Goal: Information Seeking & Learning: Learn about a topic

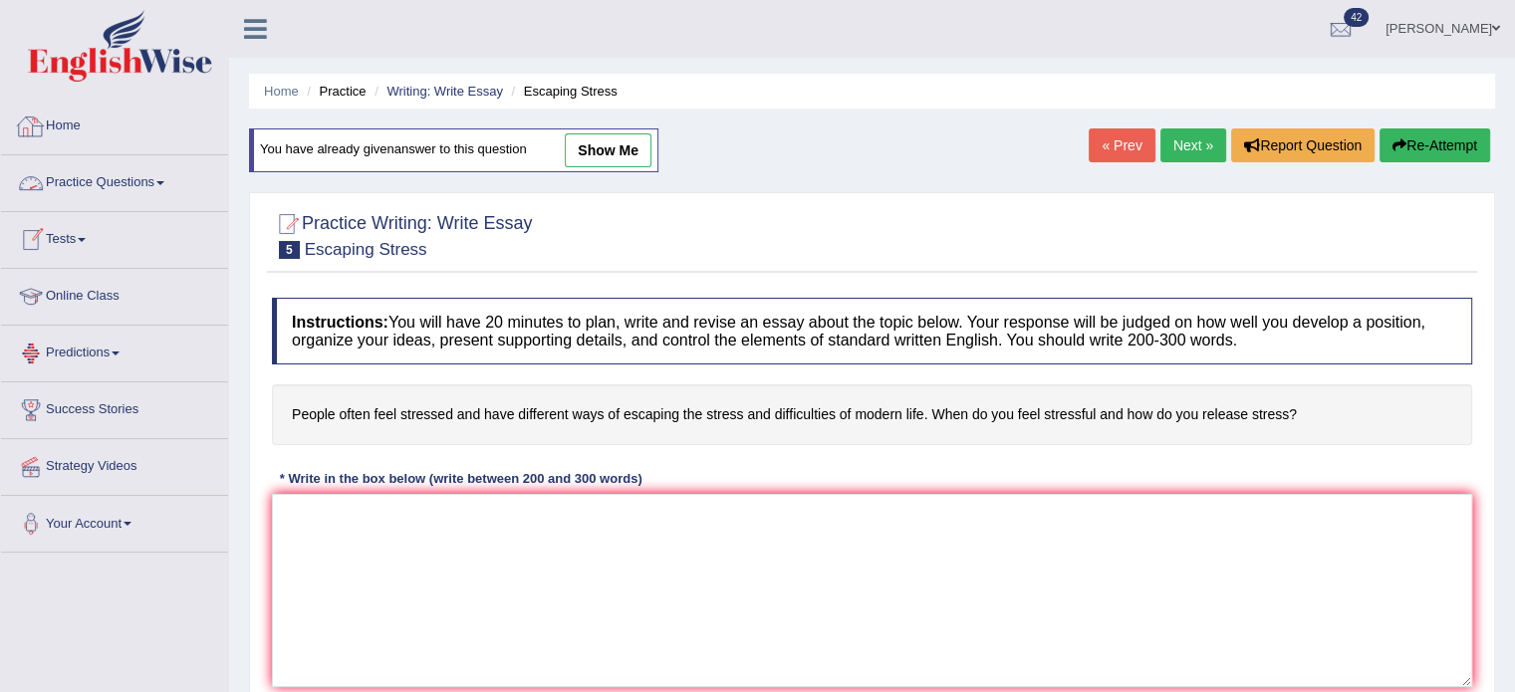
click at [144, 189] on link "Practice Questions" at bounding box center [114, 180] width 227 height 50
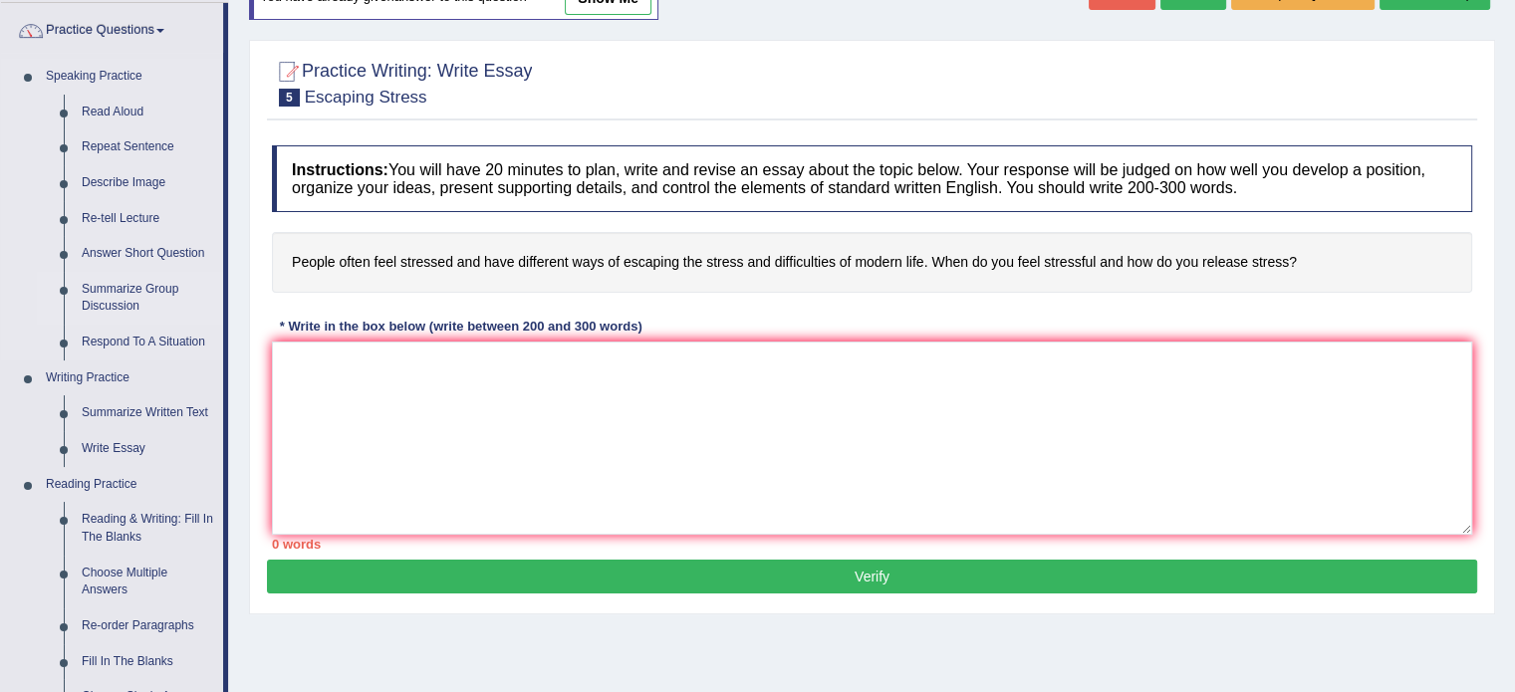
scroll to position [199, 0]
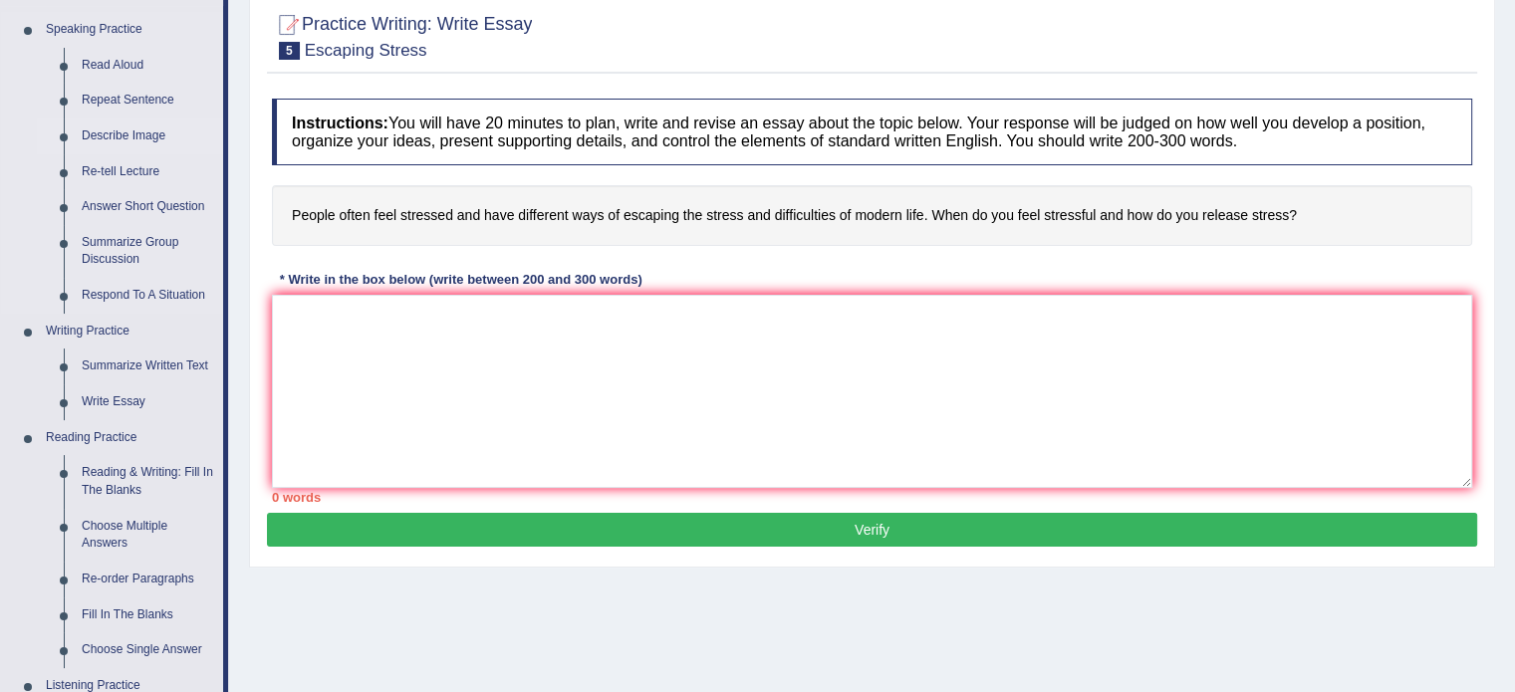
click at [143, 138] on link "Describe Image" at bounding box center [148, 137] width 150 height 36
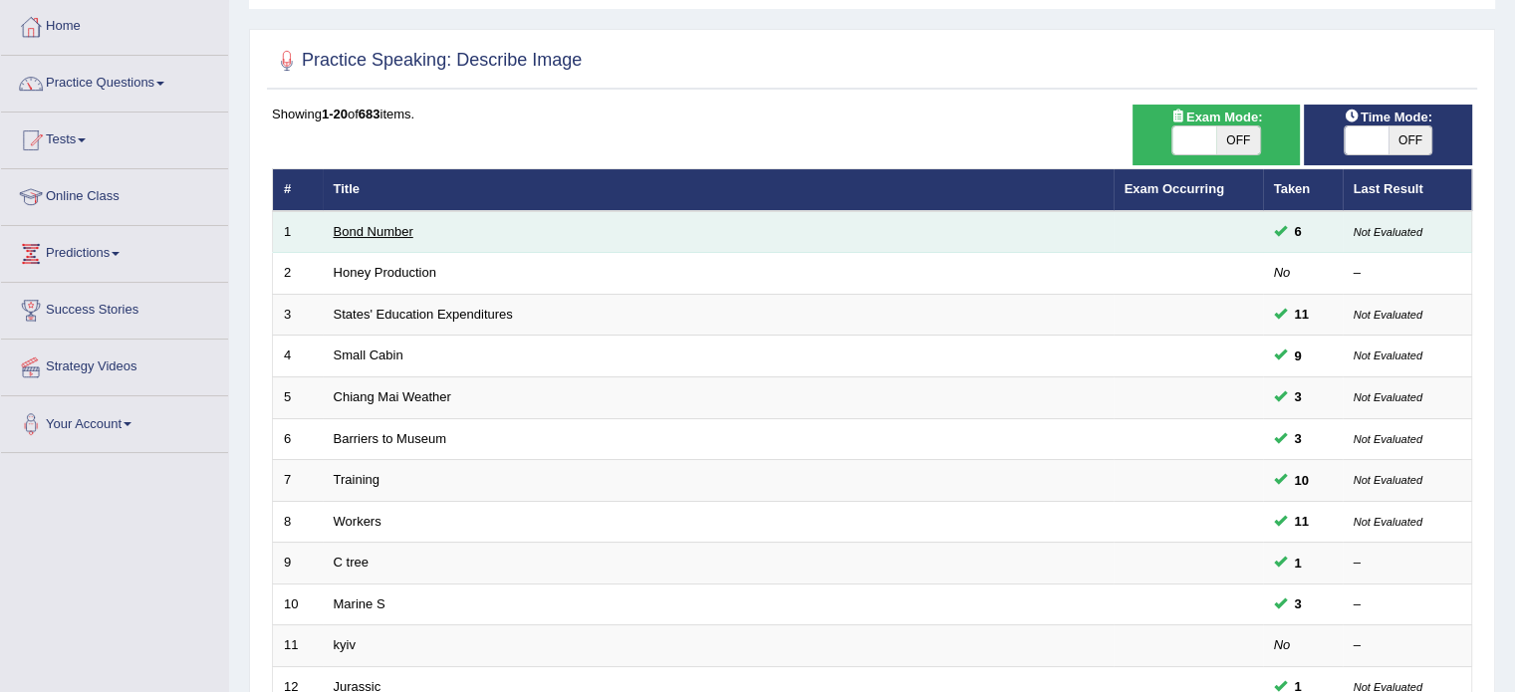
click at [389, 226] on link "Bond Number" at bounding box center [374, 231] width 80 height 15
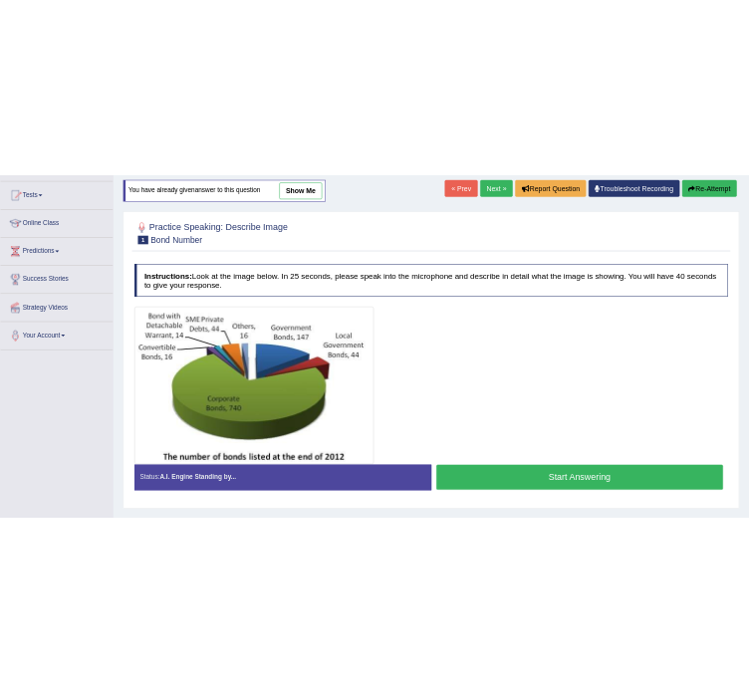
scroll to position [199, 0]
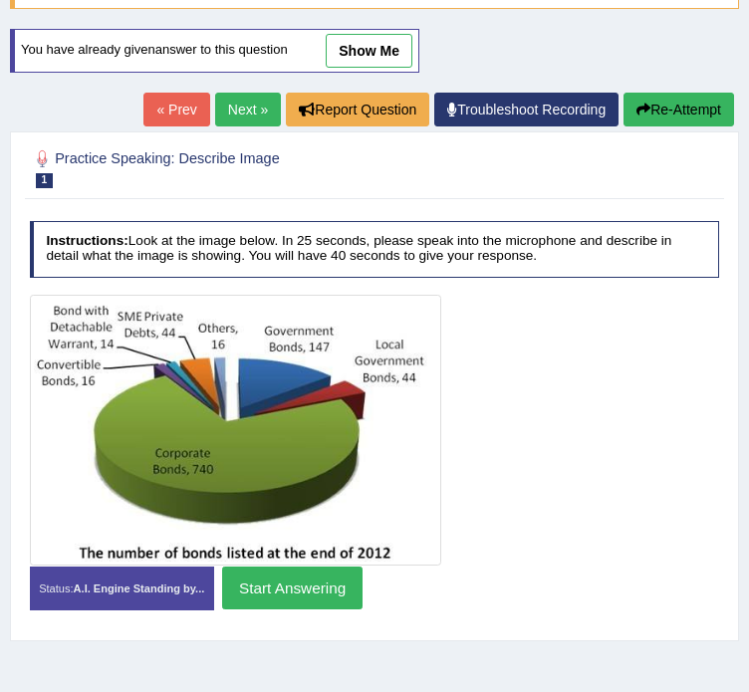
click at [622, 366] on div at bounding box center [375, 430] width 690 height 271
click at [240, 111] on link "Next »" at bounding box center [248, 110] width 66 height 34
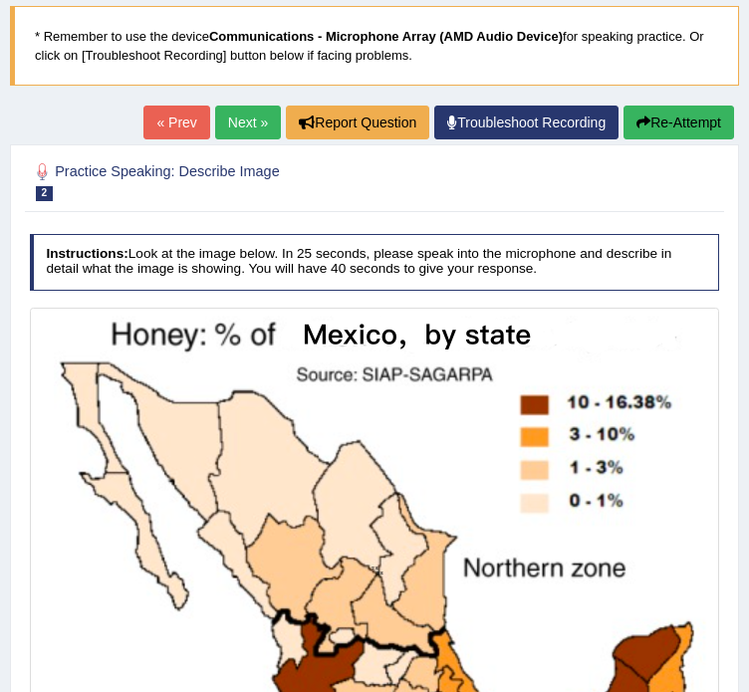
scroll to position [109, 0]
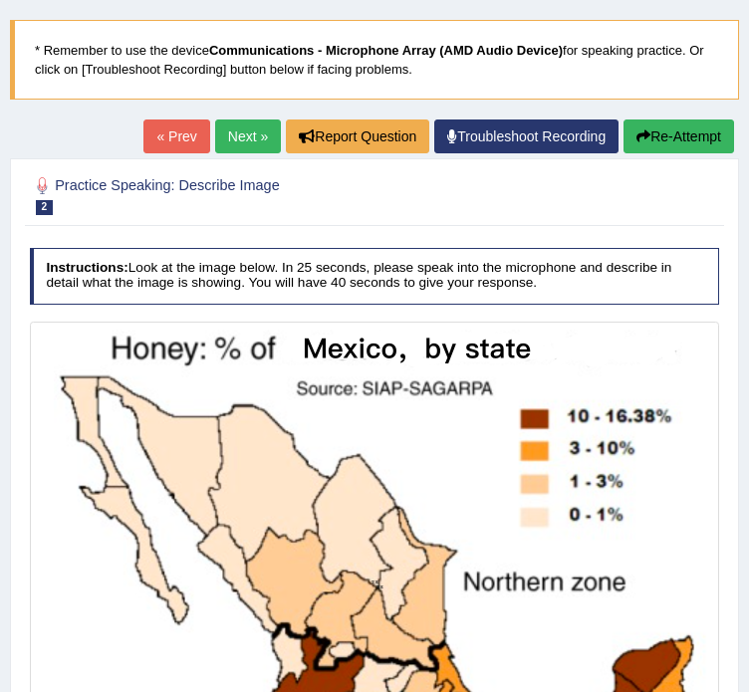
click at [239, 135] on link "Next »" at bounding box center [248, 137] width 66 height 34
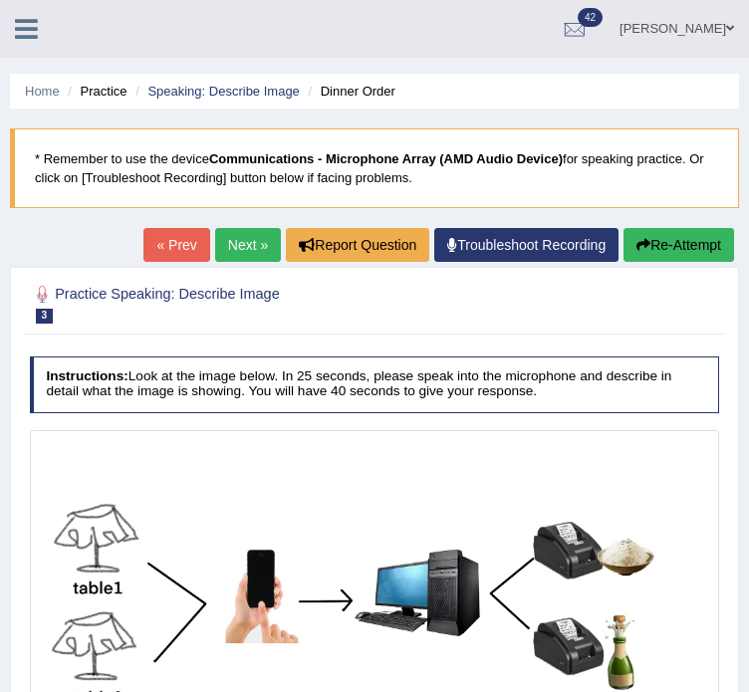
scroll to position [100, 0]
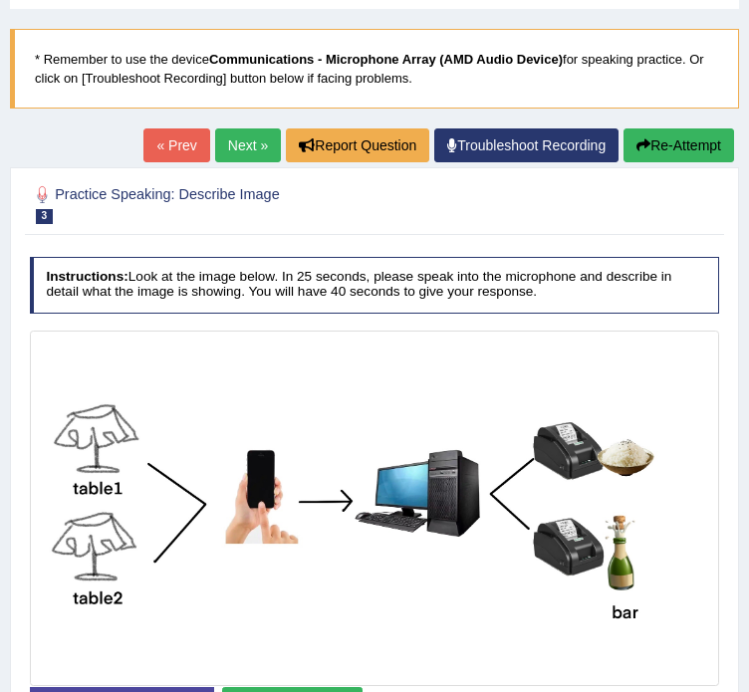
click at [253, 146] on link "Next »" at bounding box center [248, 145] width 66 height 34
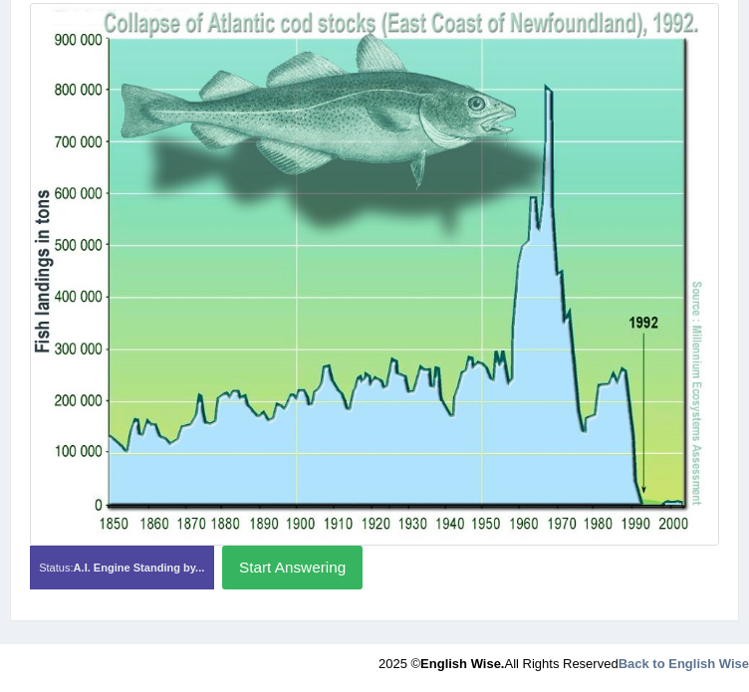
scroll to position [391, 0]
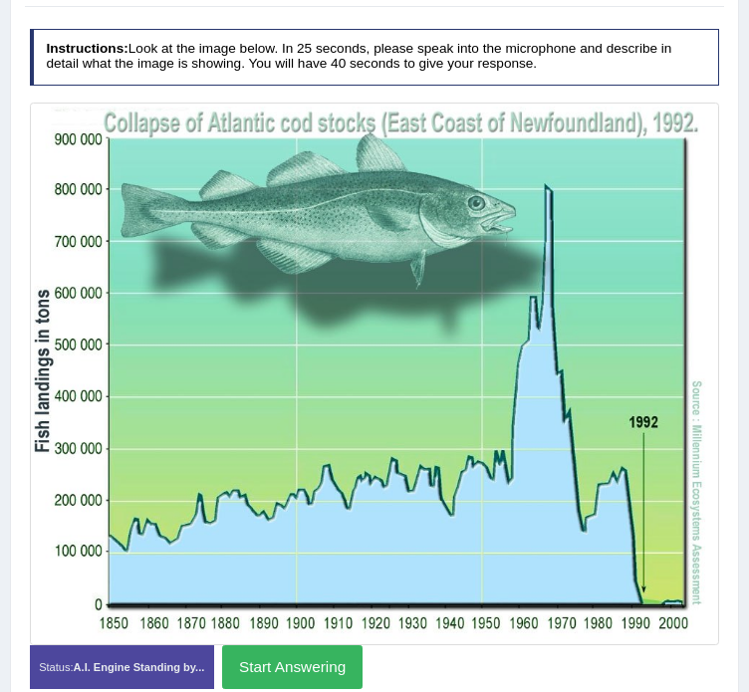
click at [661, 569] on img at bounding box center [374, 374] width 681 height 534
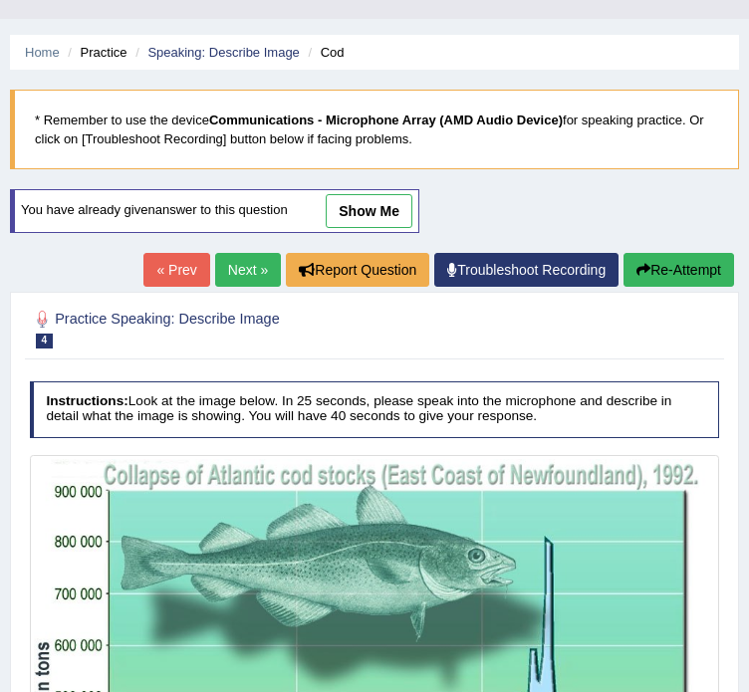
scroll to position [0, 0]
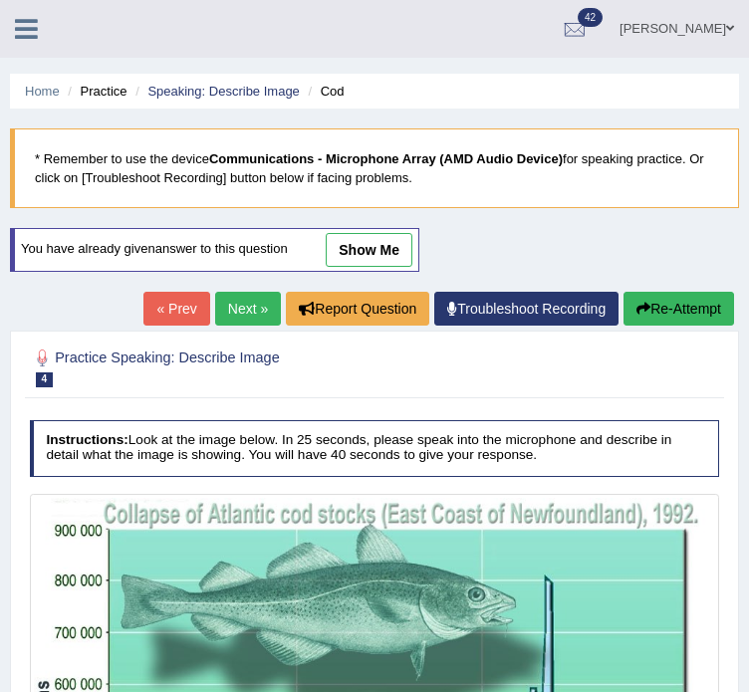
click at [241, 312] on link "Next »" at bounding box center [248, 309] width 66 height 34
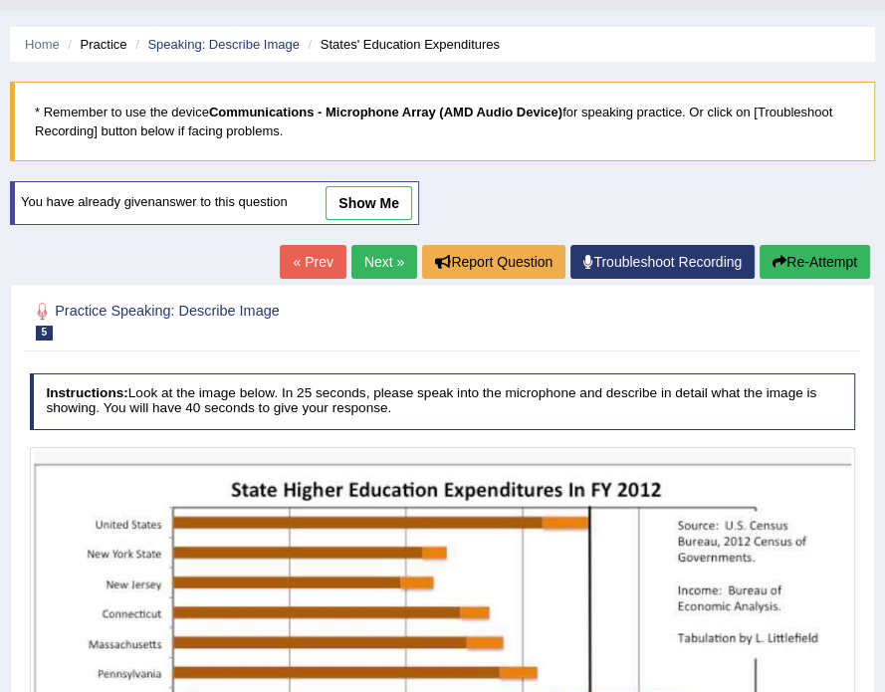
scroll to position [42, 0]
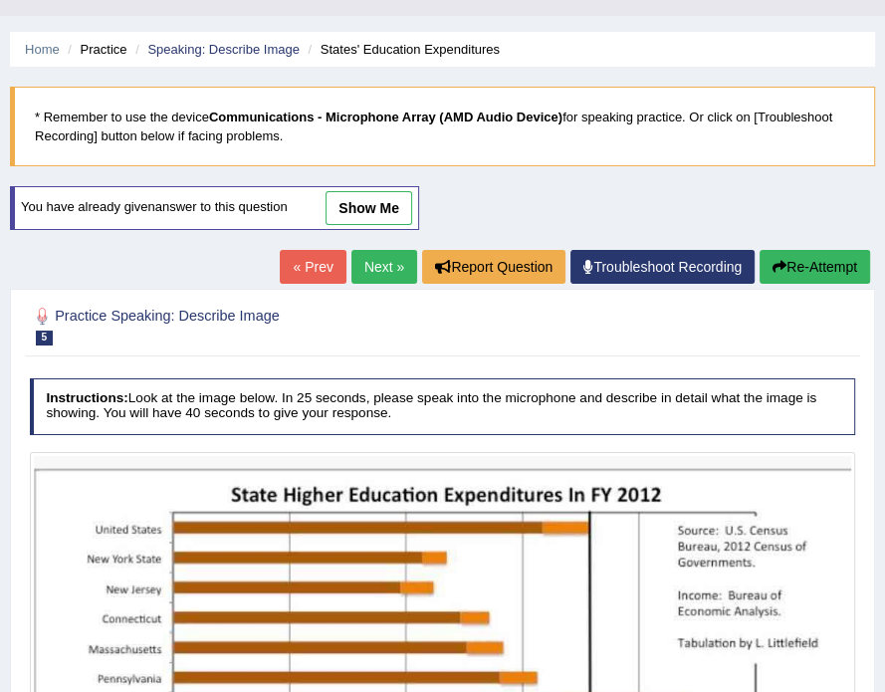
click at [298, 266] on link "« Prev" at bounding box center [313, 267] width 66 height 34
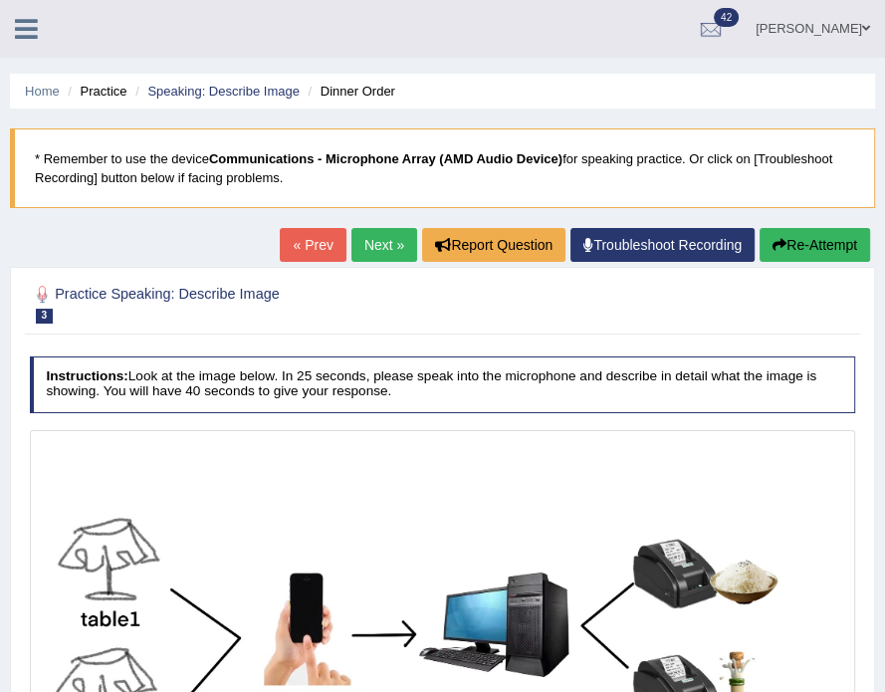
click at [310, 240] on link "« Prev" at bounding box center [313, 245] width 66 height 34
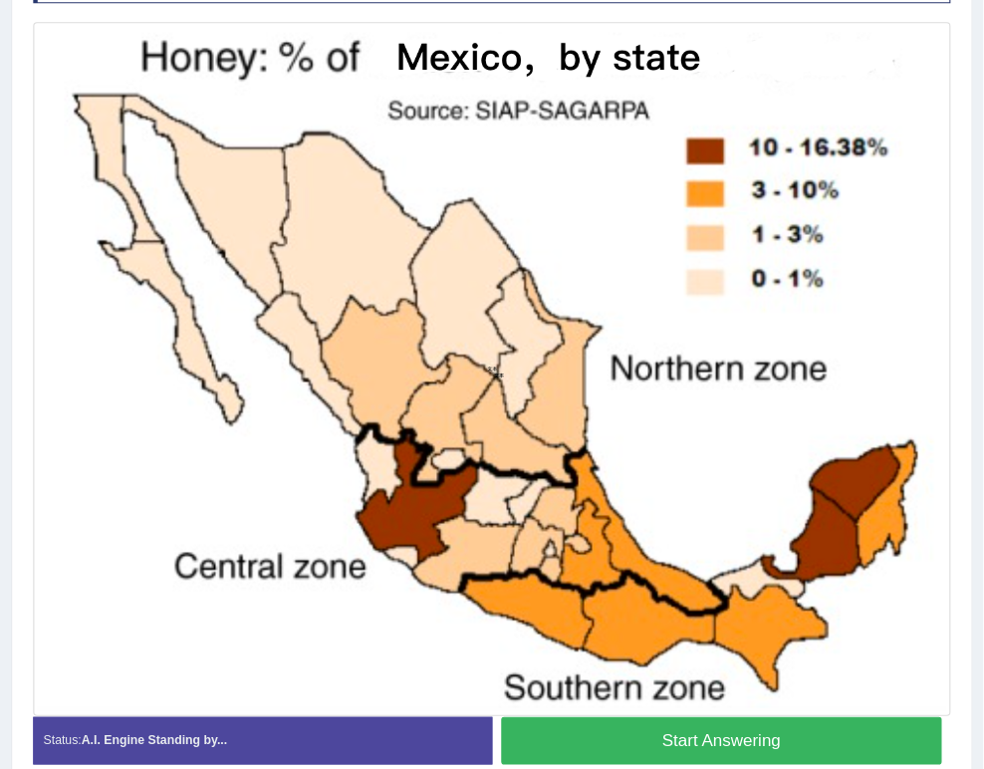
scroll to position [311, 0]
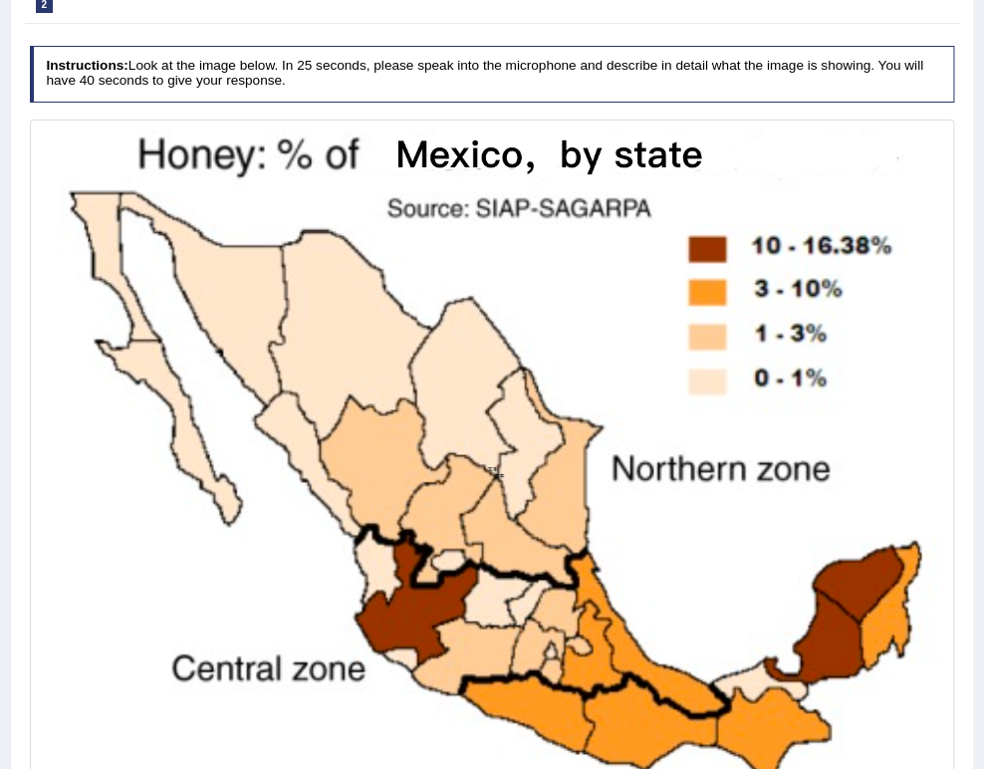
drag, startPoint x: 769, startPoint y: 0, endPoint x: 432, endPoint y: 356, distance: 489.7
click at [432, 356] on img at bounding box center [492, 469] width 916 height 690
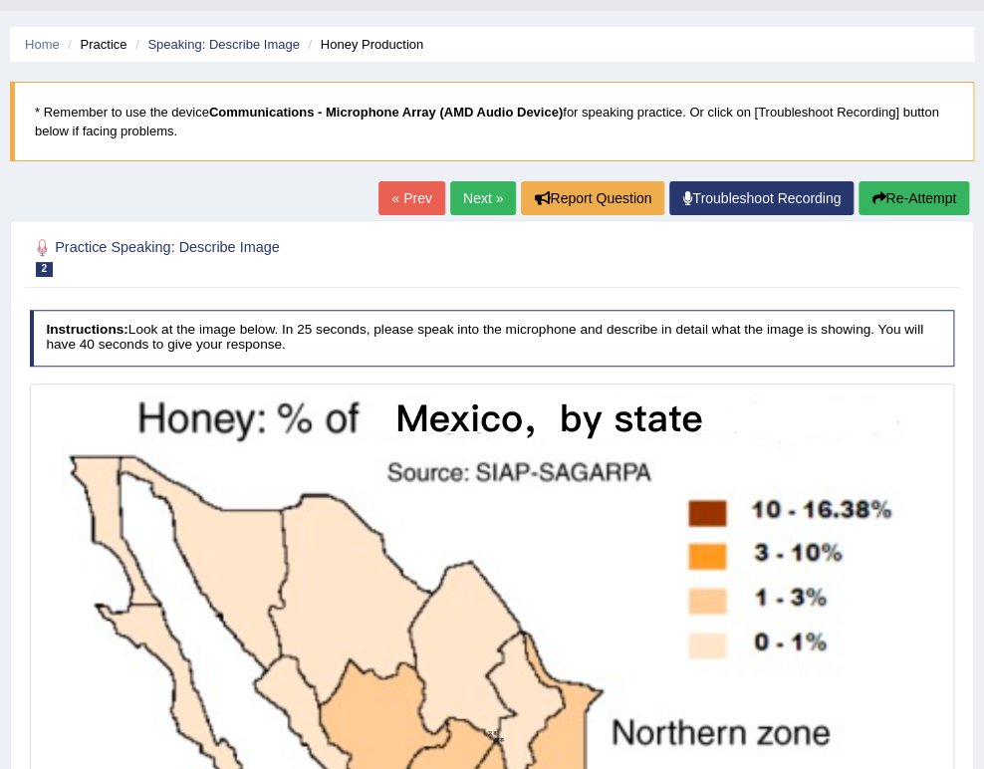
scroll to position [0, 0]
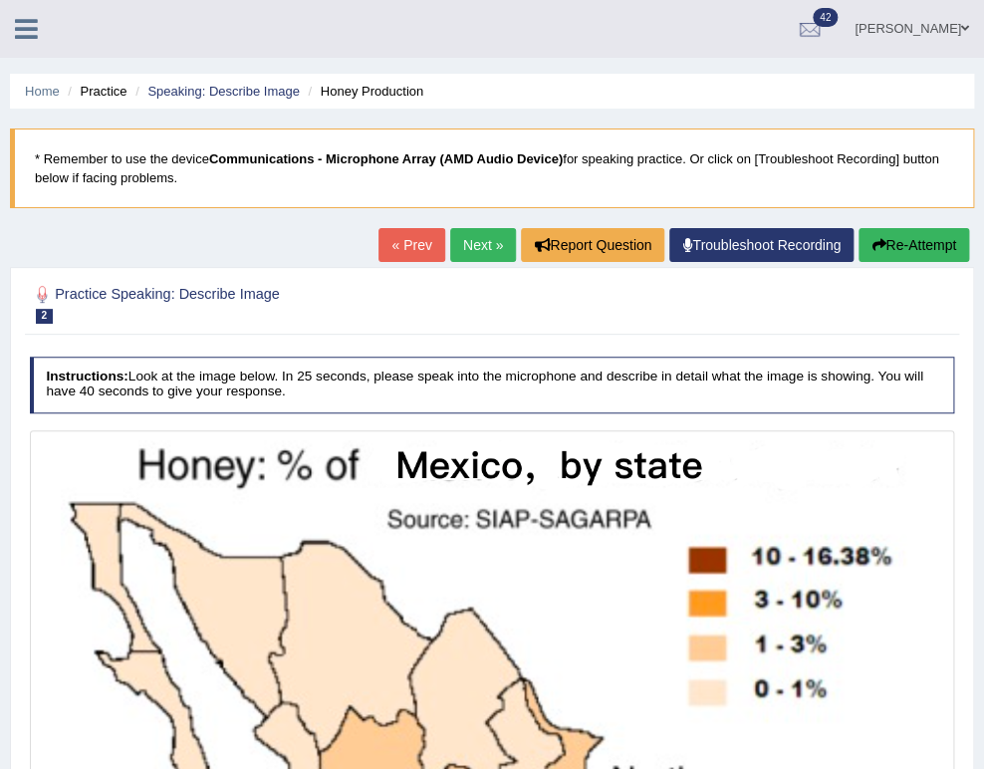
click at [471, 234] on link "Next »" at bounding box center [483, 245] width 66 height 34
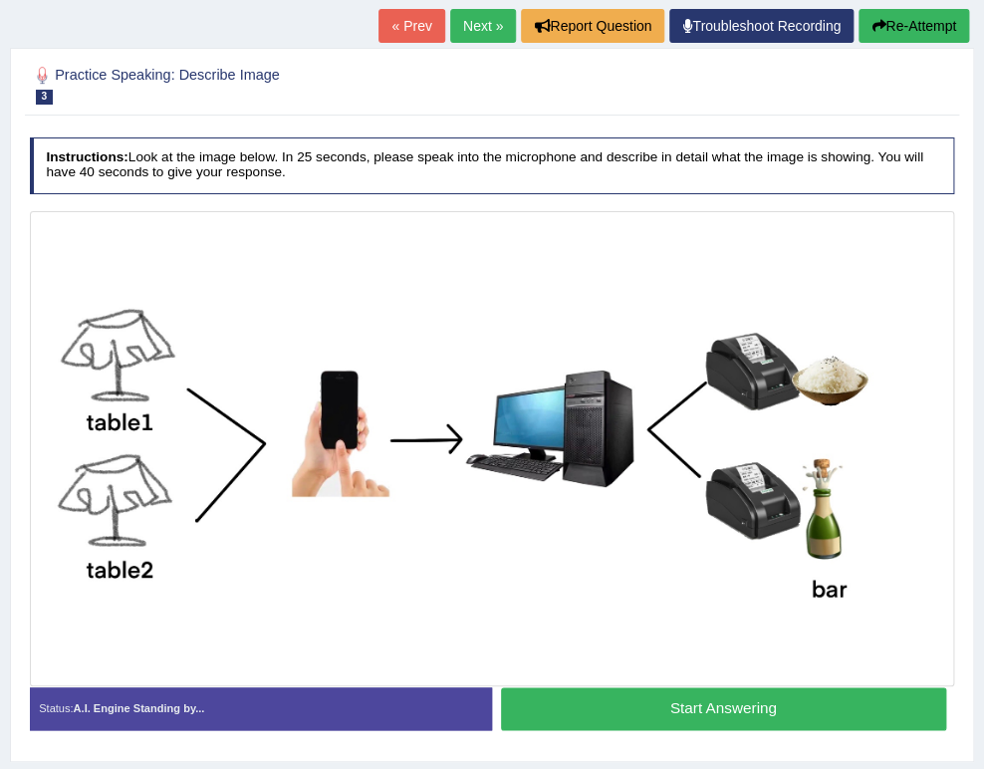
scroll to position [165, 0]
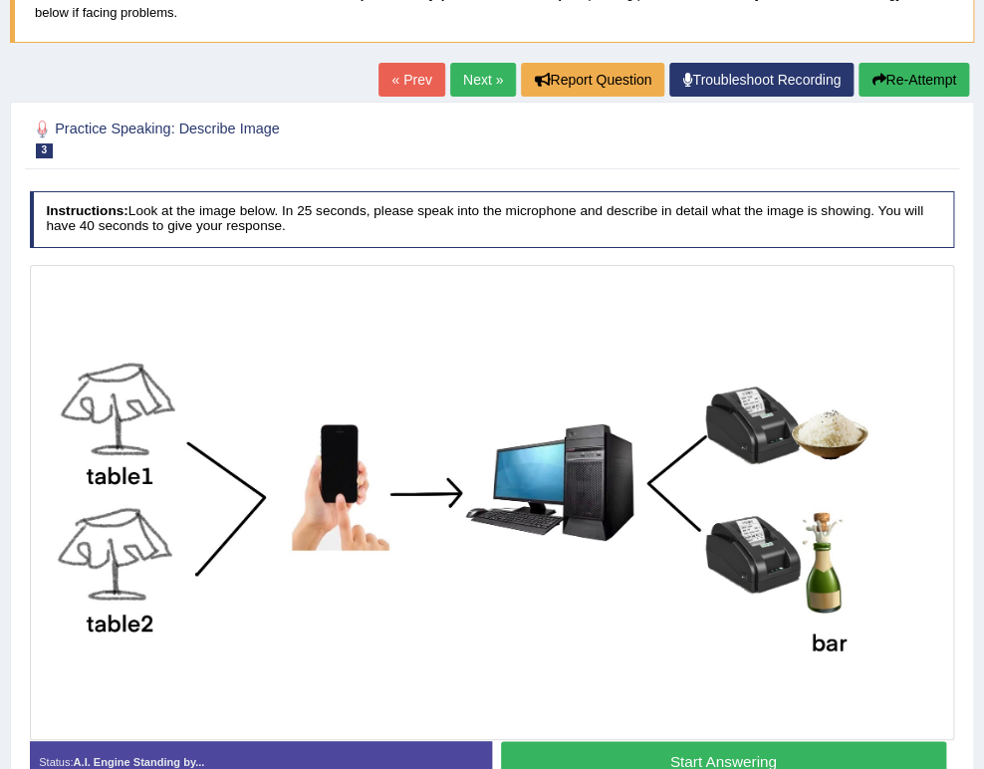
click at [453, 85] on link "Next »" at bounding box center [483, 80] width 66 height 34
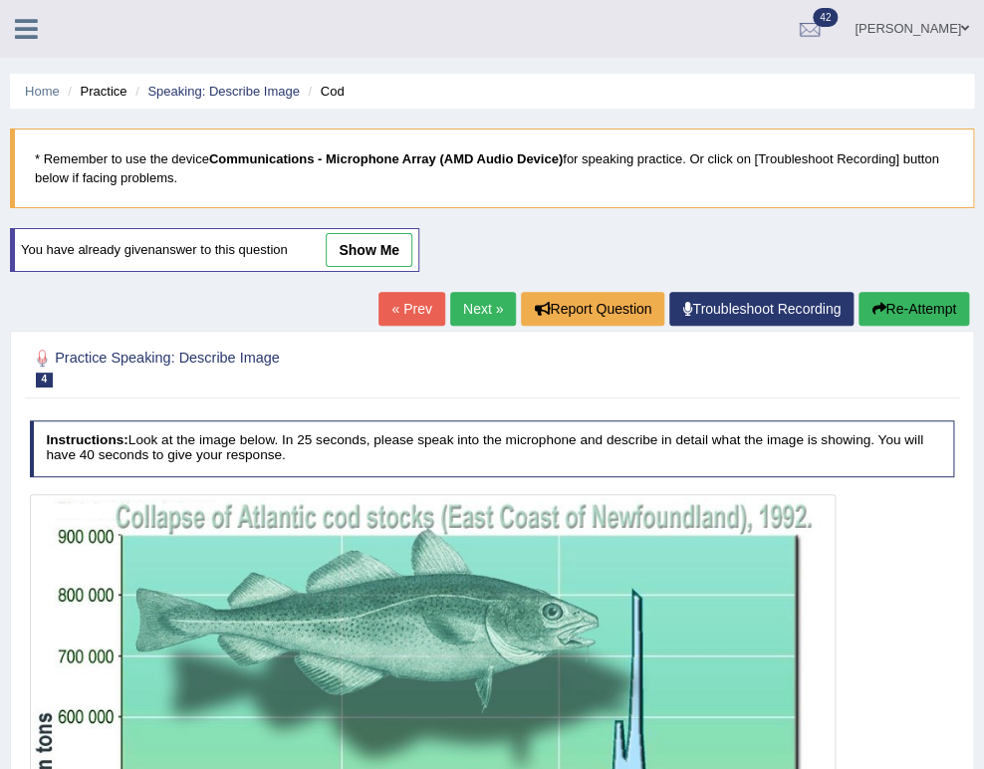
click at [450, 305] on link "Next »" at bounding box center [483, 309] width 66 height 34
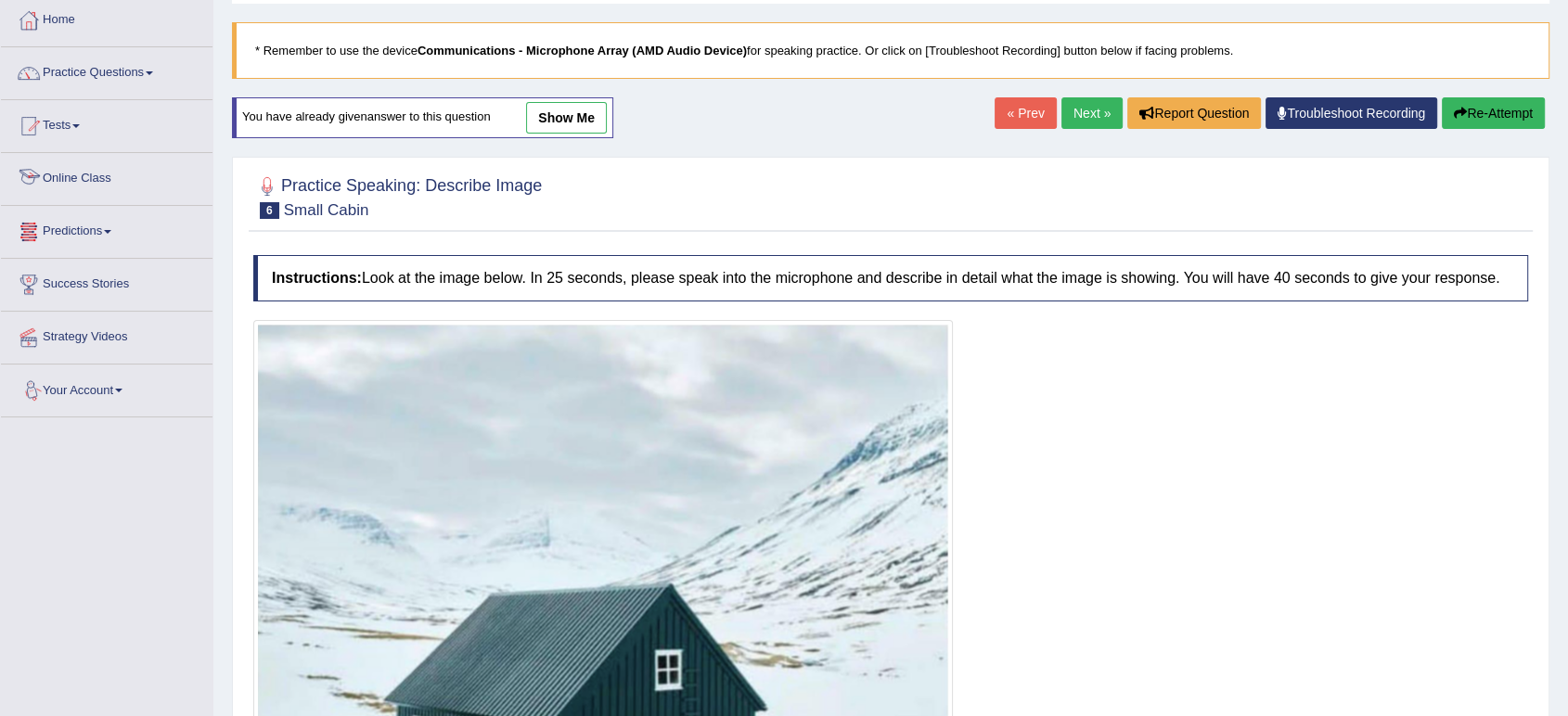
scroll to position [62, 0]
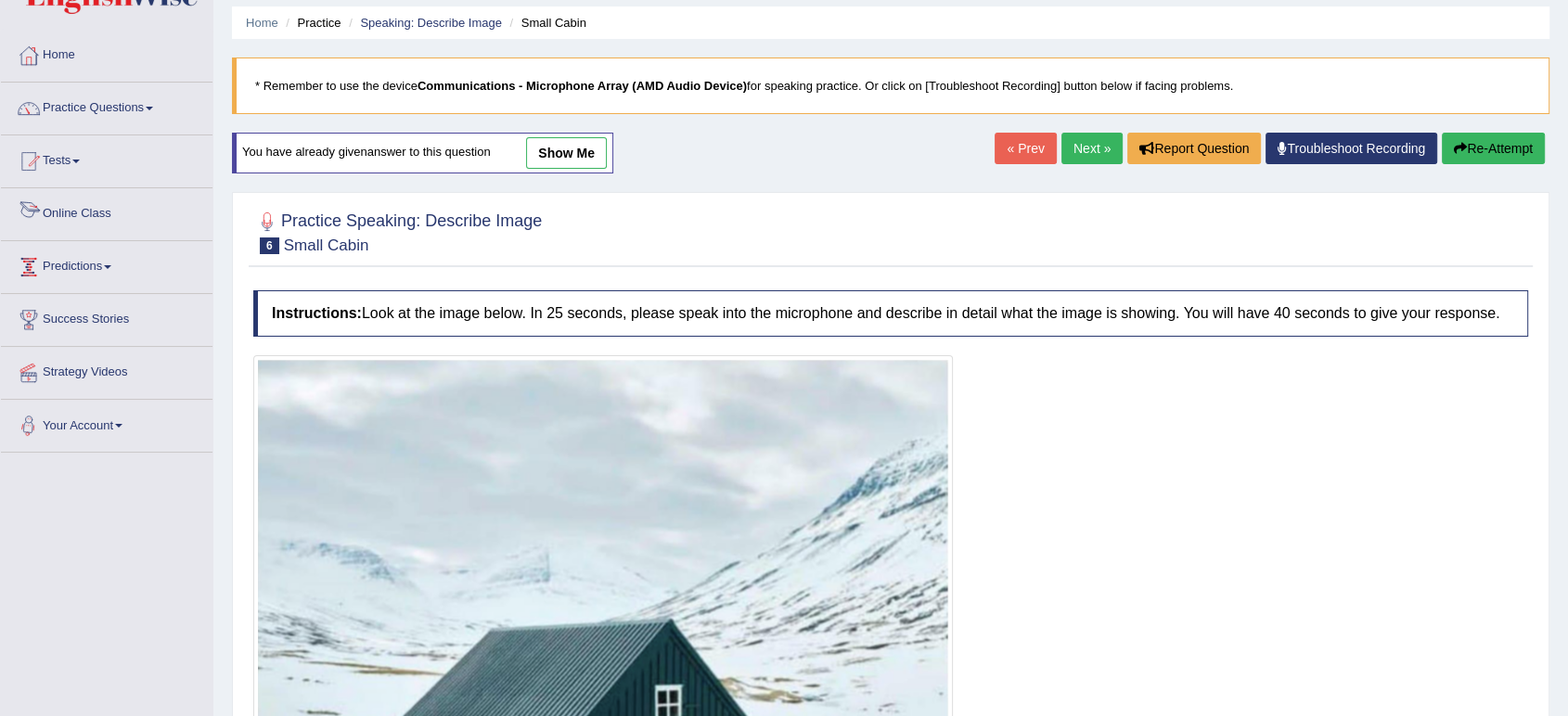
click at [113, 102] on link "Practice Questions" at bounding box center [106, 106] width 211 height 47
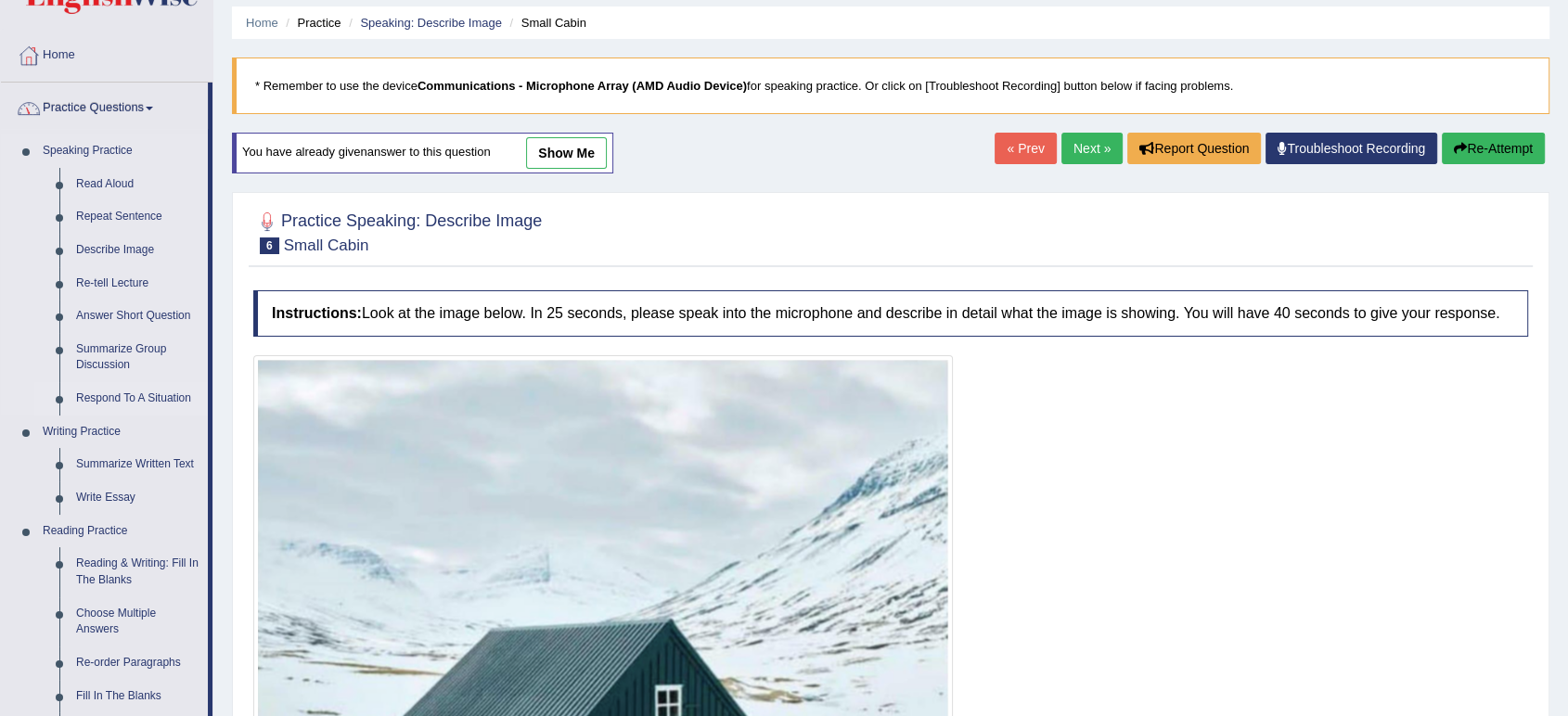
click at [120, 393] on link "Respond To A Situation" at bounding box center [138, 399] width 140 height 34
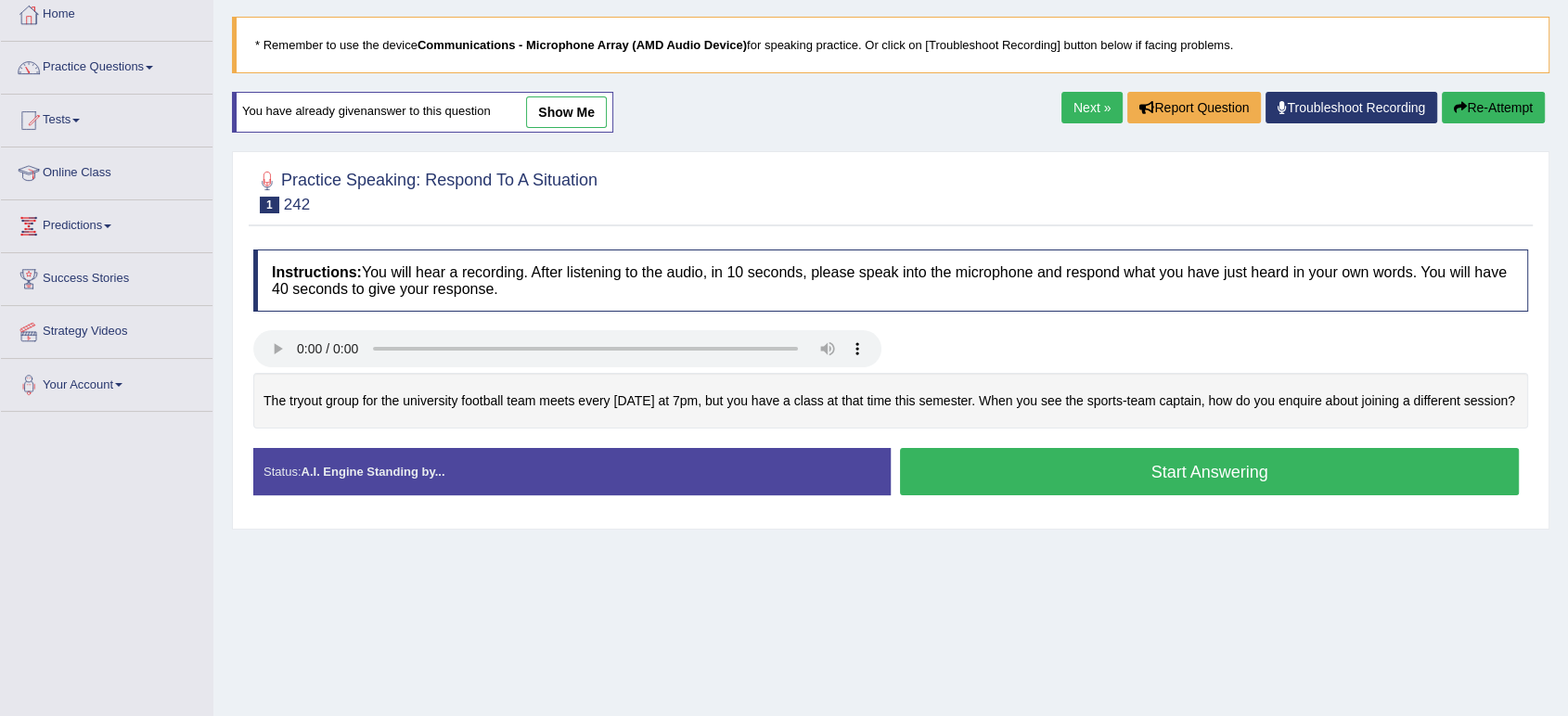
click at [1072, 113] on link "Next »" at bounding box center [1092, 108] width 61 height 32
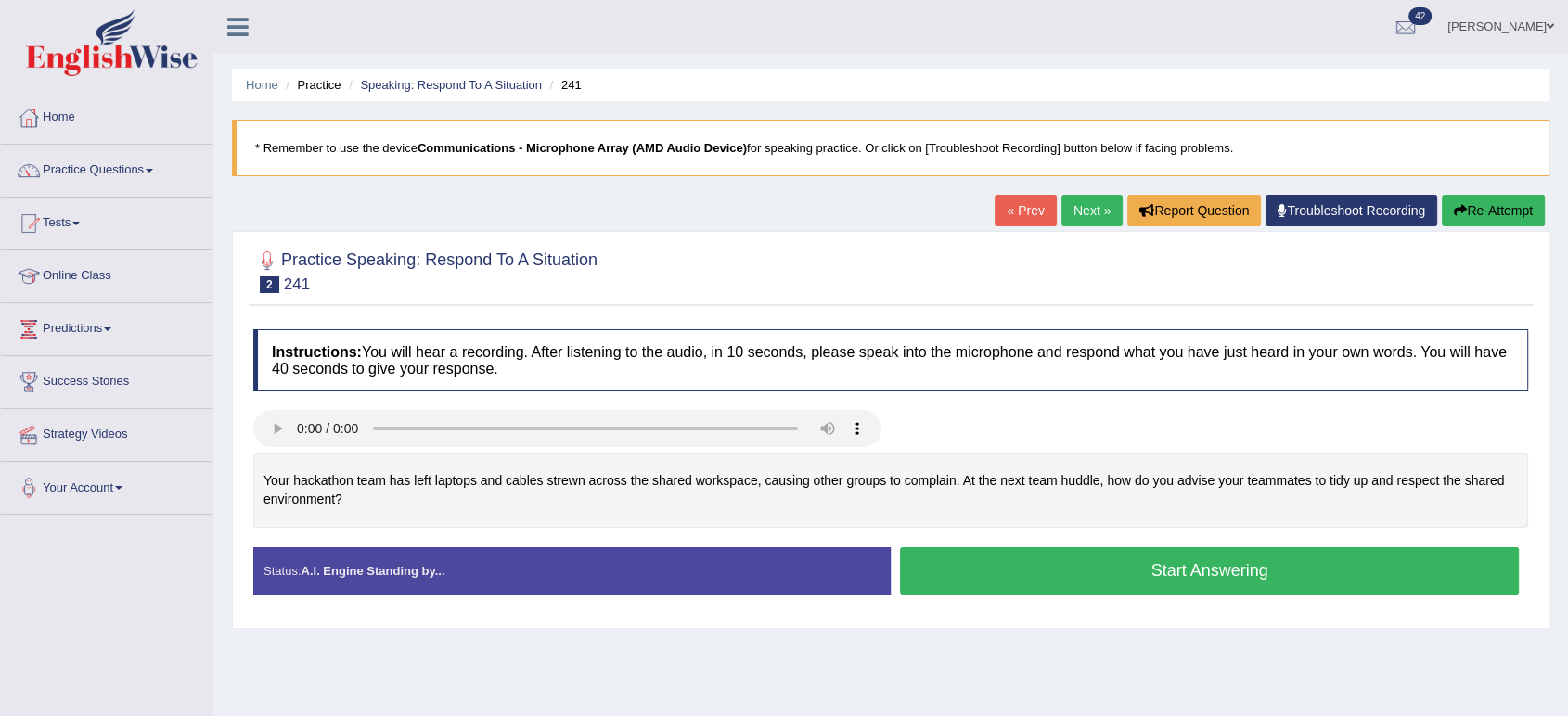
click at [1084, 207] on link "Next »" at bounding box center [1092, 210] width 61 height 32
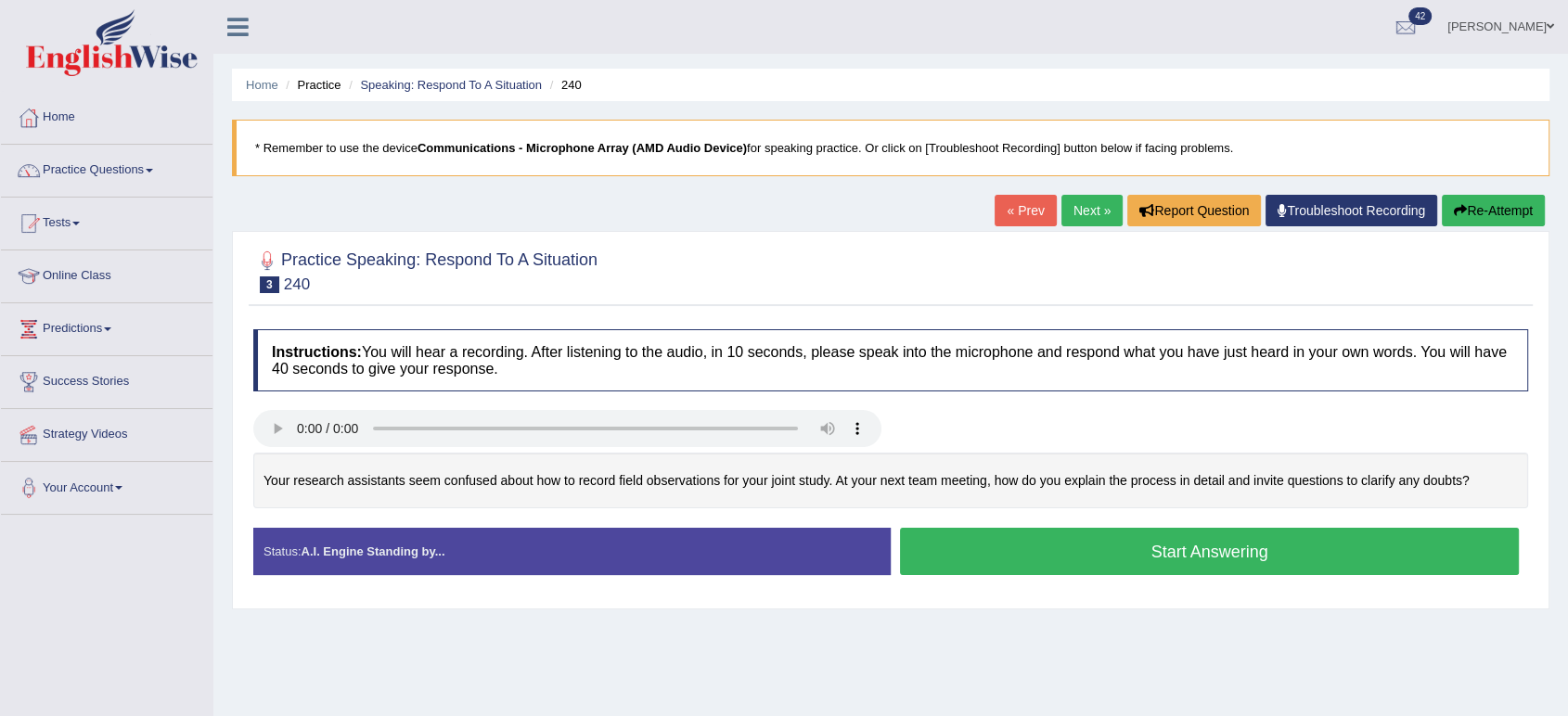
click at [1077, 209] on link "Next »" at bounding box center [1092, 210] width 61 height 32
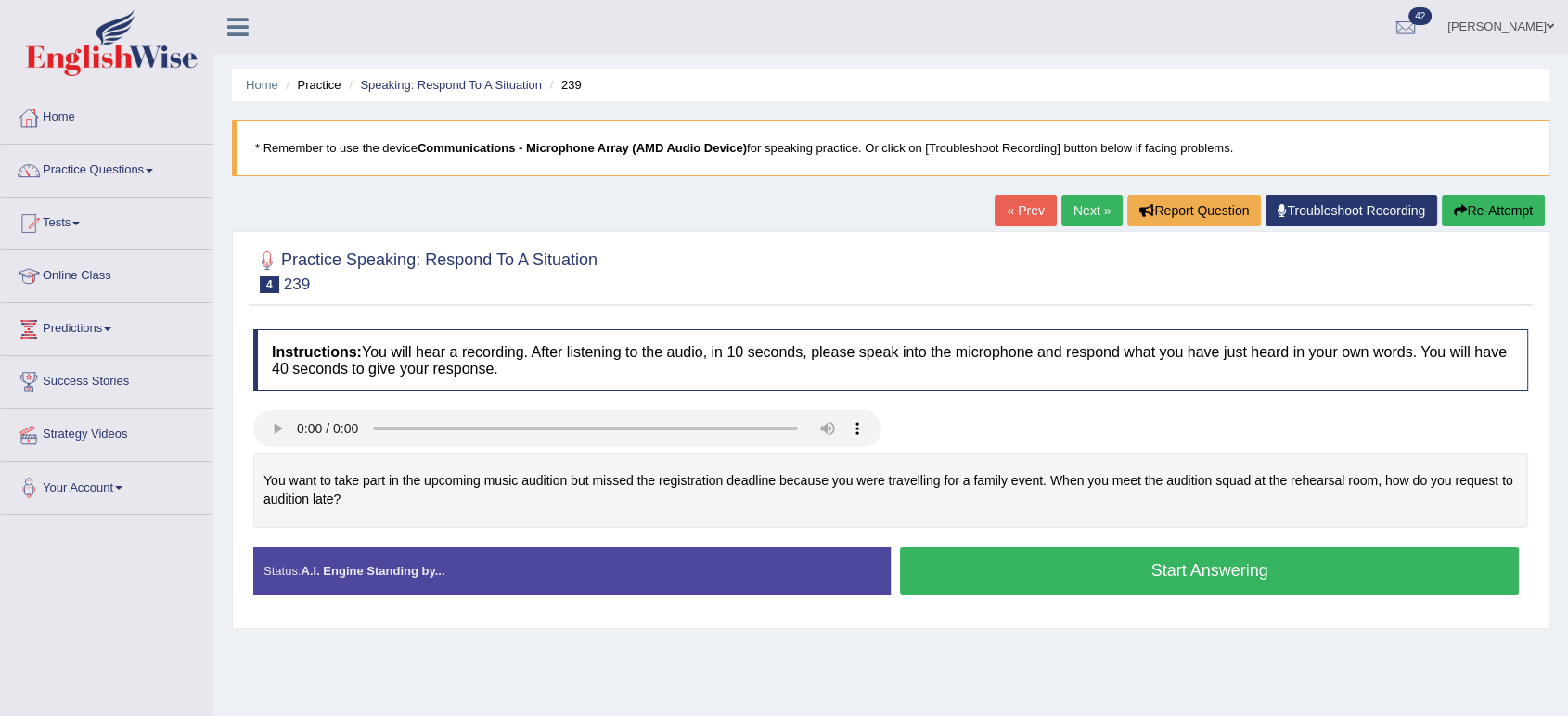
click at [1084, 213] on link "Next »" at bounding box center [1092, 210] width 61 height 32
